Goal: Task Accomplishment & Management: Manage account settings

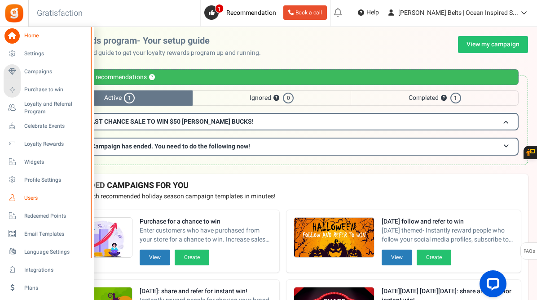
click at [32, 194] on span "Users" at bounding box center [55, 198] width 63 height 8
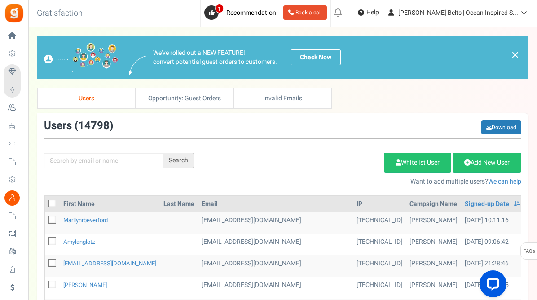
click at [160, 222] on td at bounding box center [179, 223] width 38 height 22
click at [99, 218] on link "marilynrbeverford" at bounding box center [85, 220] width 44 height 9
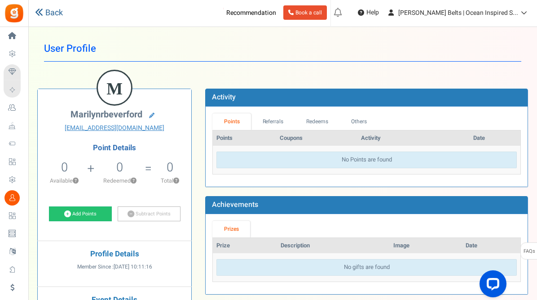
click at [48, 9] on link "Back" at bounding box center [49, 13] width 28 height 12
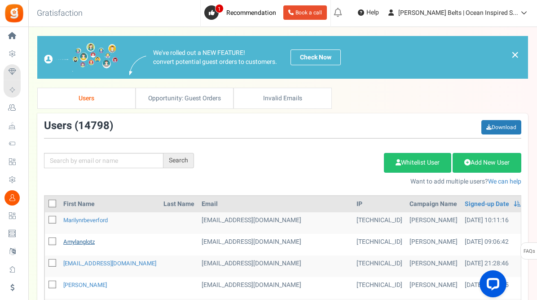
click at [83, 240] on link "amylanglotz" at bounding box center [78, 241] width 31 height 9
click at [87, 260] on link "[EMAIL_ADDRESS][DOMAIN_NAME]" at bounding box center [109, 263] width 93 height 9
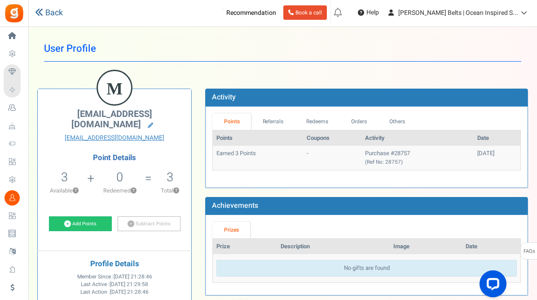
click at [40, 12] on icon at bounding box center [39, 12] width 8 height 8
